Goal: Information Seeking & Learning: Learn about a topic

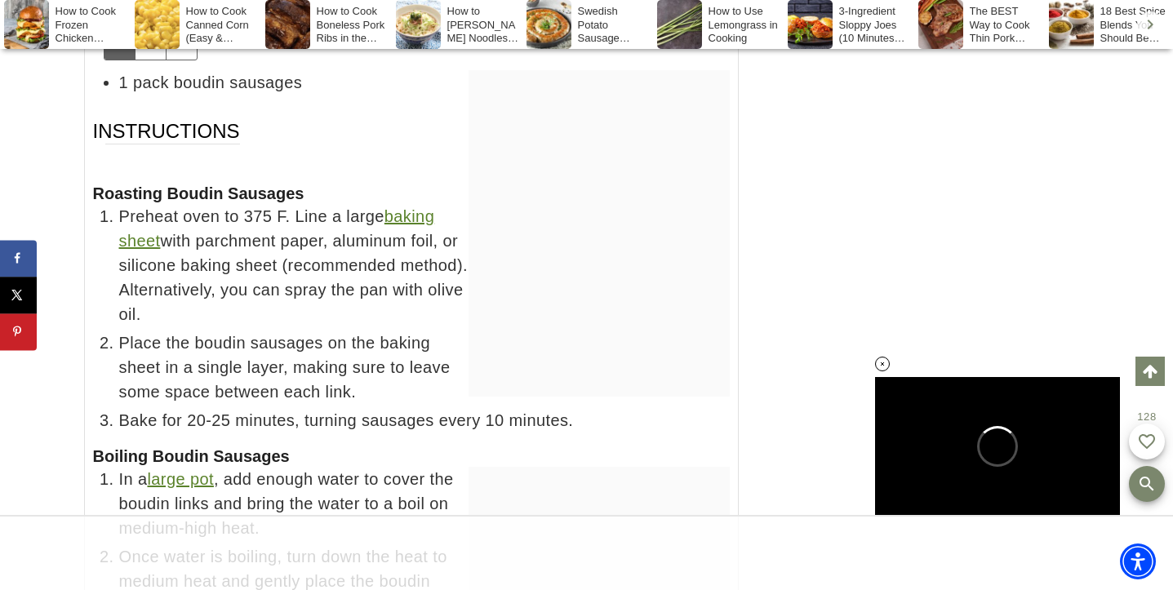
scroll to position [10030, 0]
